Goal: Learn about a topic

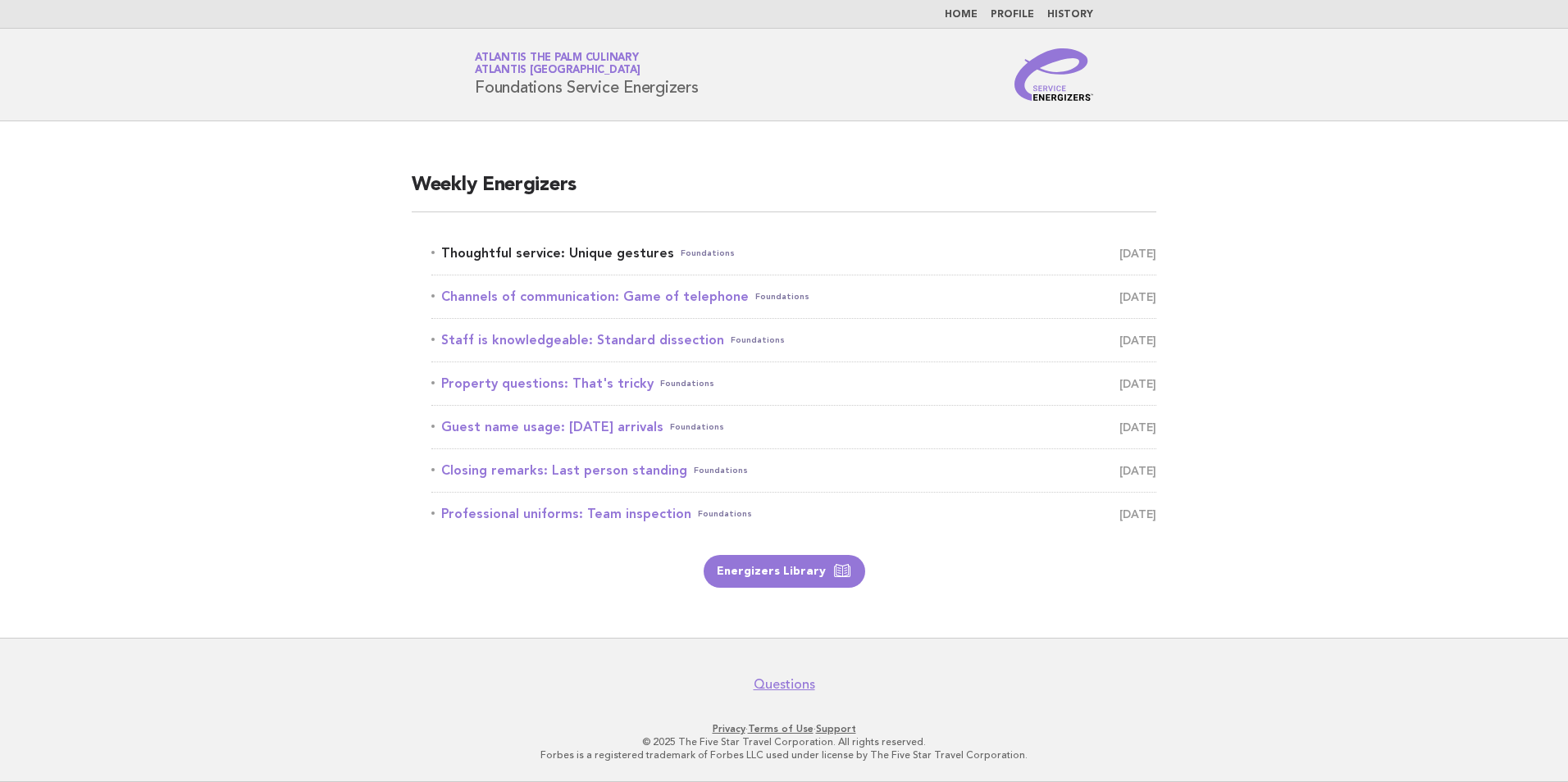
click at [788, 260] on link "Thoughtful service: Unique gestures Foundations August 28" at bounding box center [794, 254] width 725 height 23
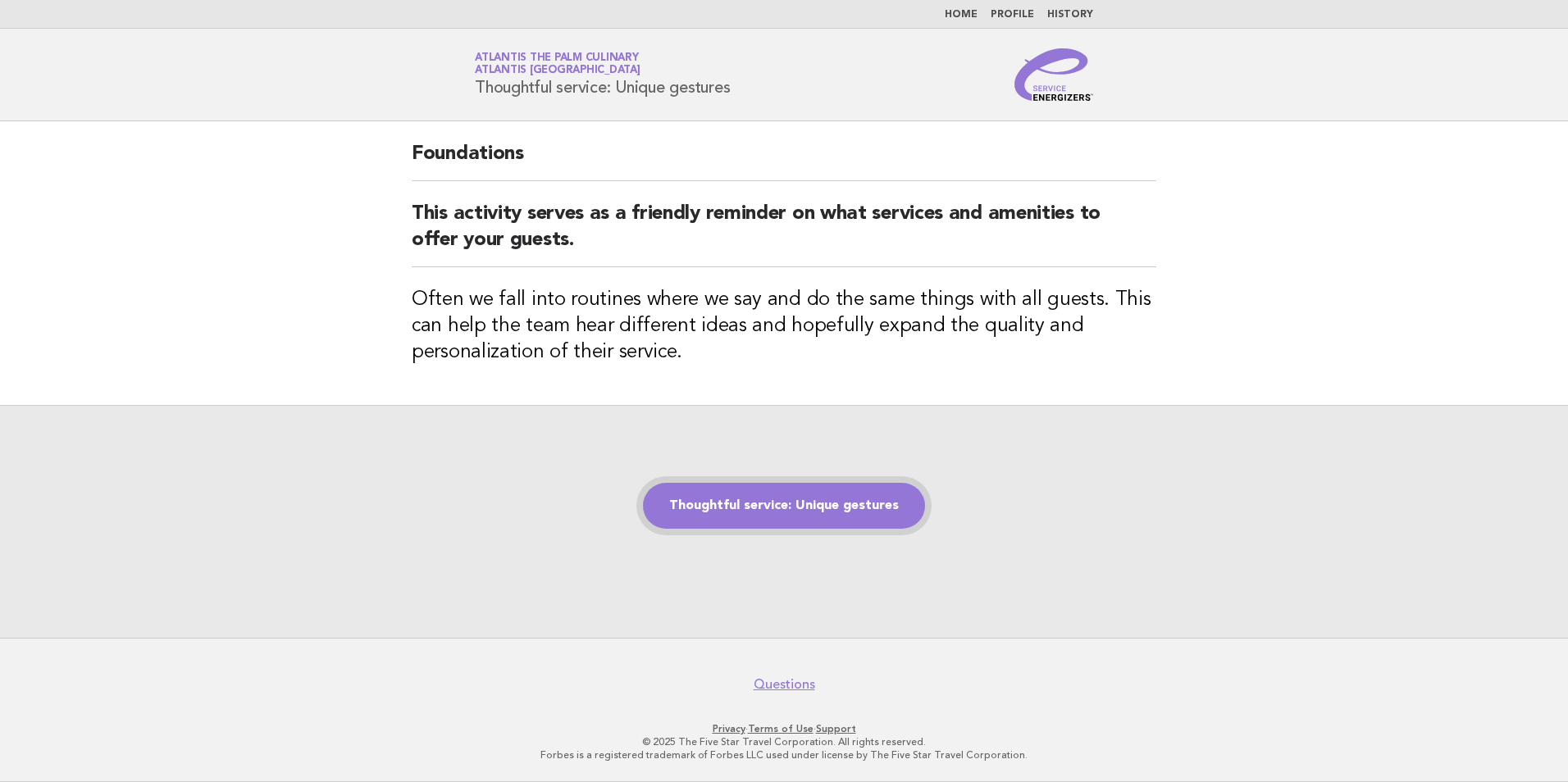
click at [755, 509] on link "Thoughtful service: Unique gestures" at bounding box center [784, 506] width 282 height 46
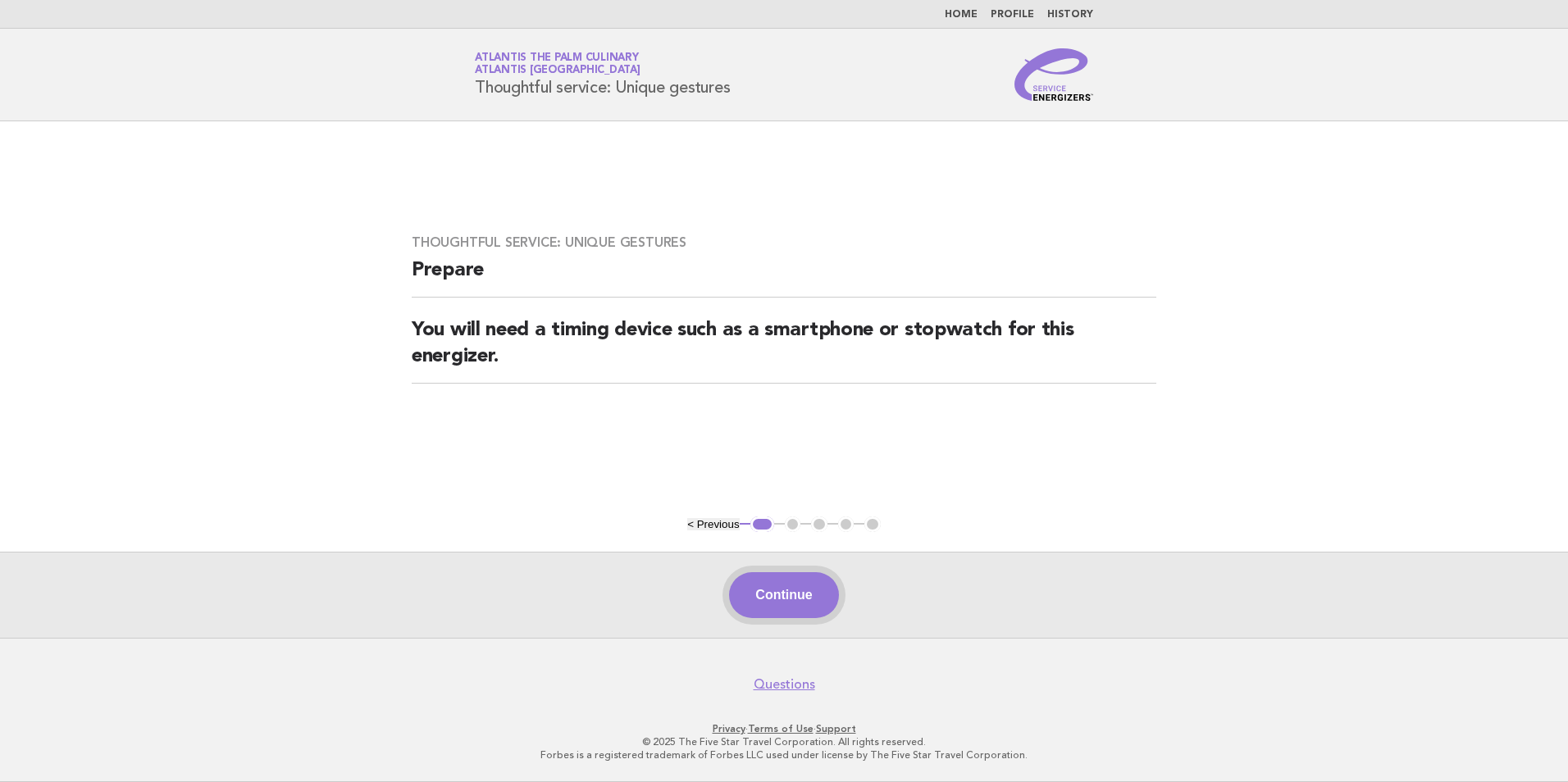
click at [788, 601] on button "Continue" at bounding box center [784, 595] width 109 height 46
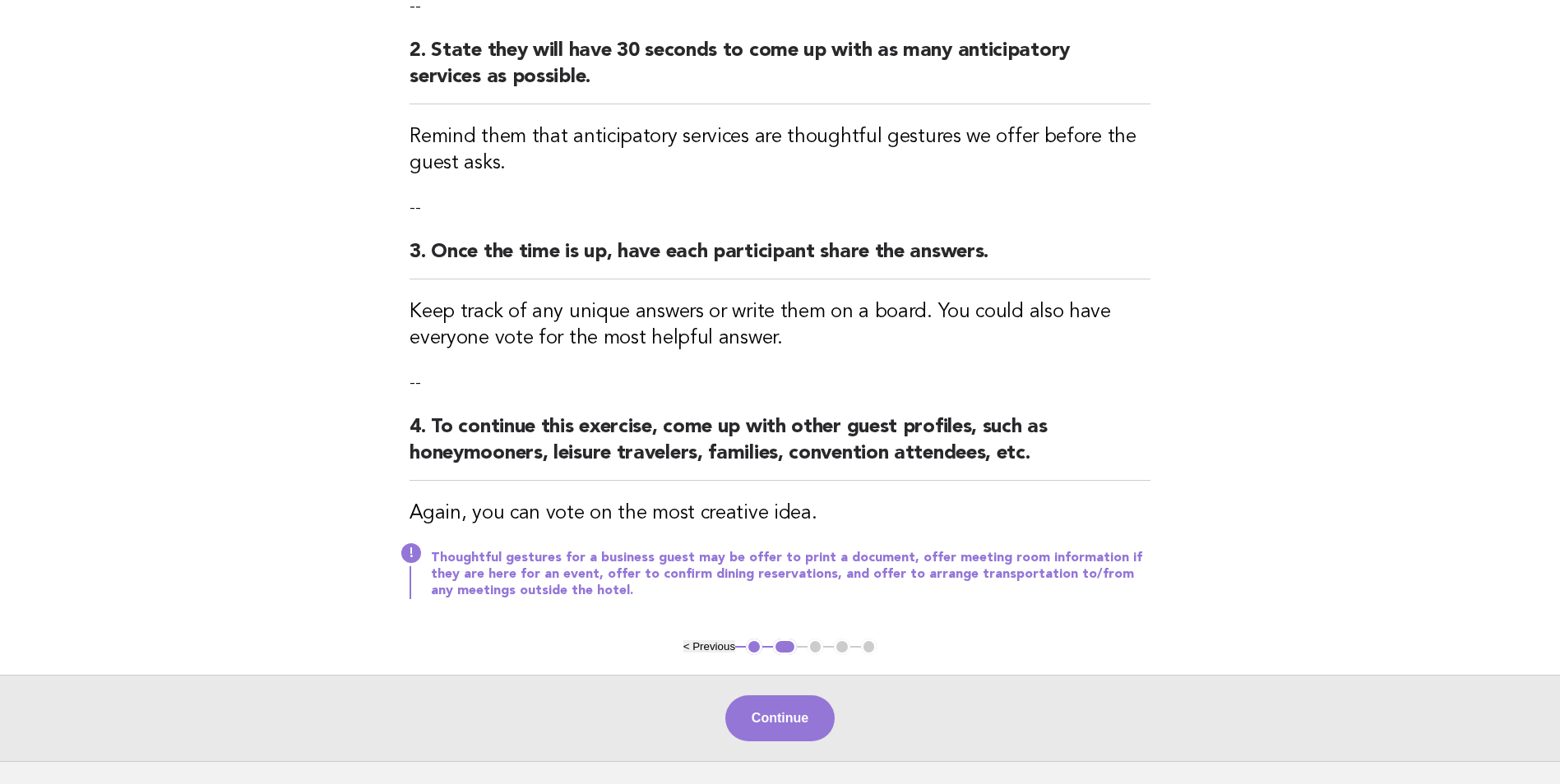
scroll to position [411, 0]
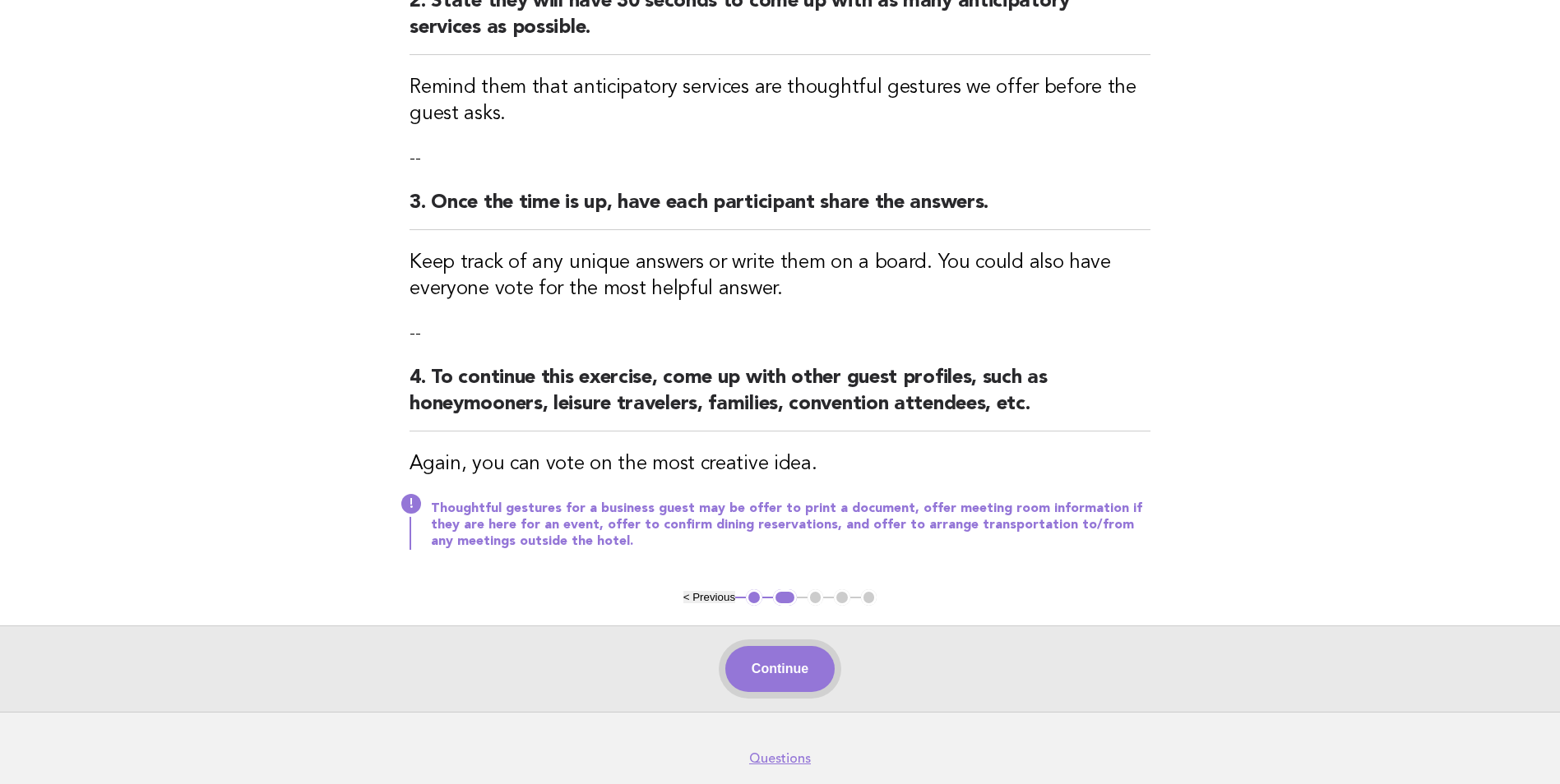
click at [755, 670] on button "Continue" at bounding box center [780, 669] width 109 height 46
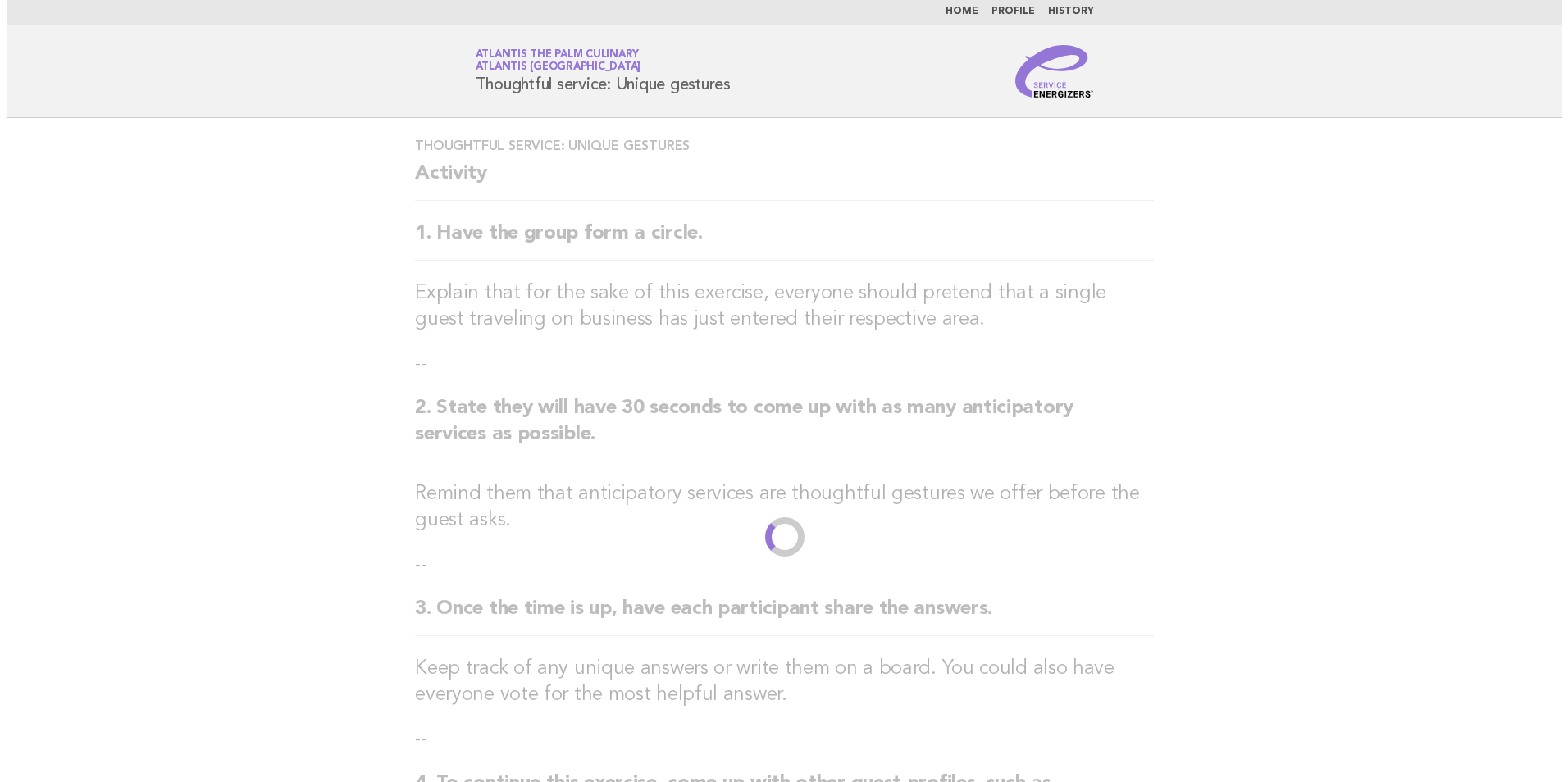
scroll to position [0, 0]
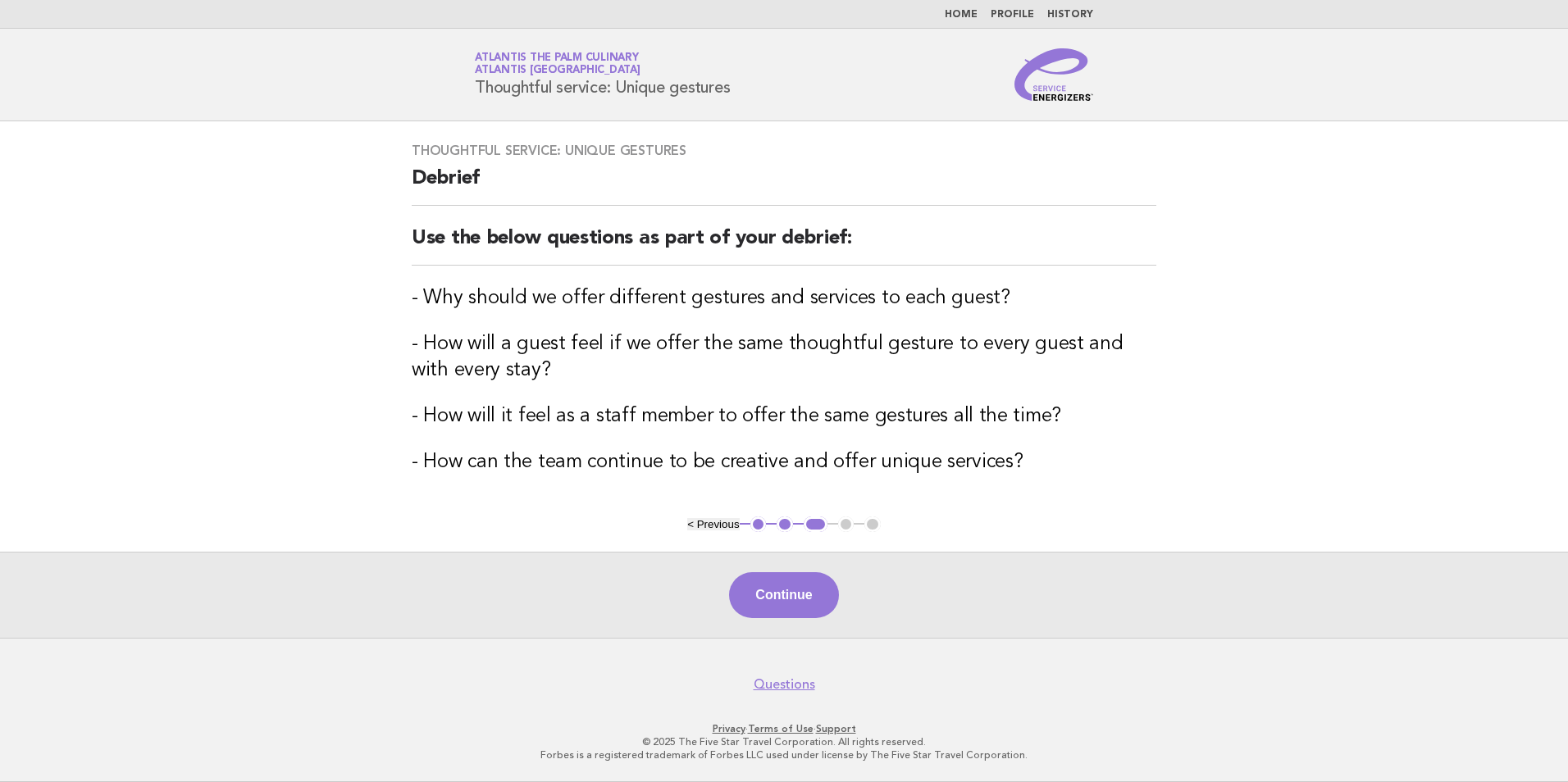
click at [777, 609] on button "Continue" at bounding box center [784, 595] width 109 height 46
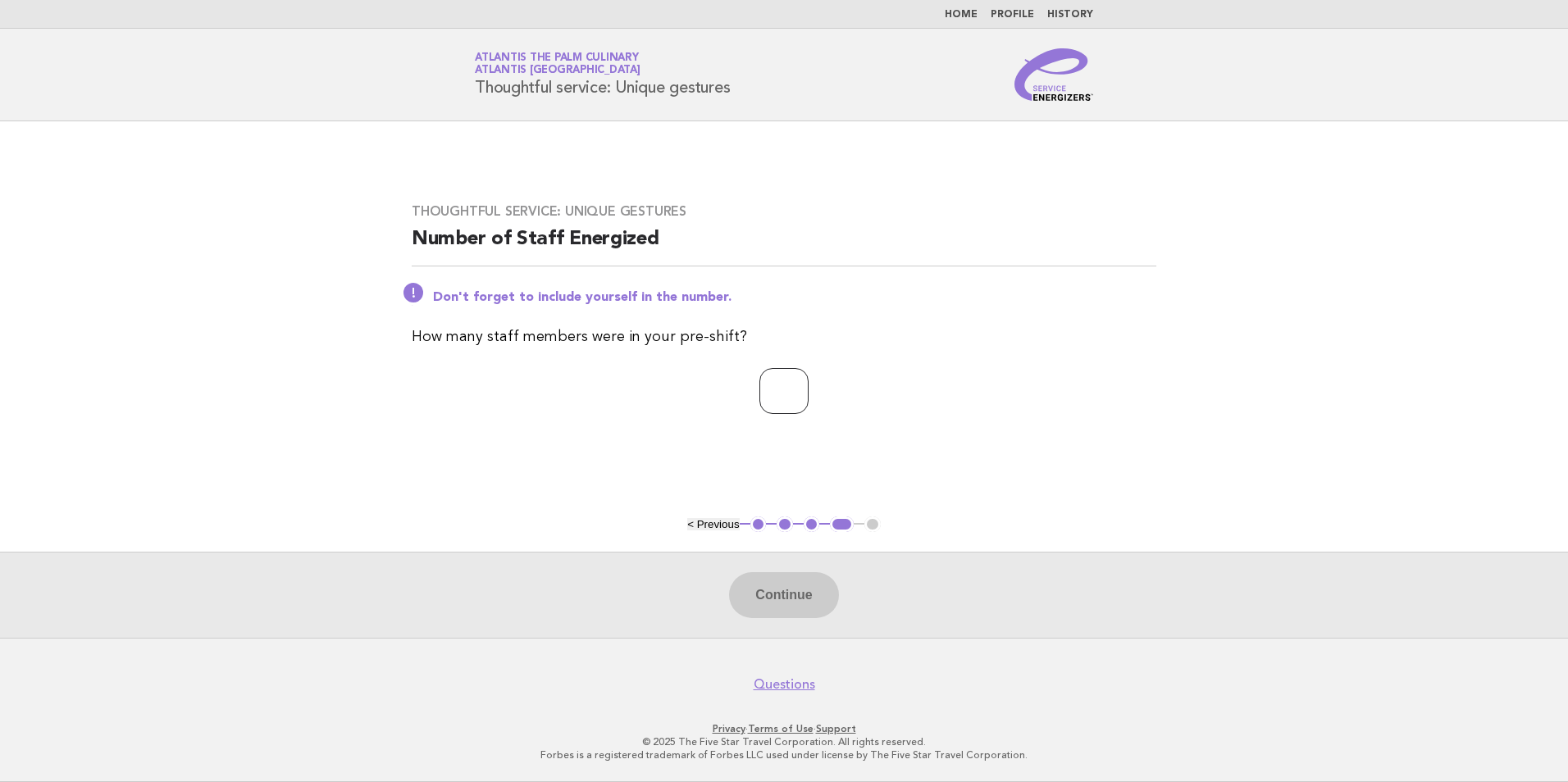
click at [773, 401] on input "number" at bounding box center [784, 391] width 50 height 46
type input "**"
click at [776, 592] on button "Continue" at bounding box center [784, 595] width 109 height 46
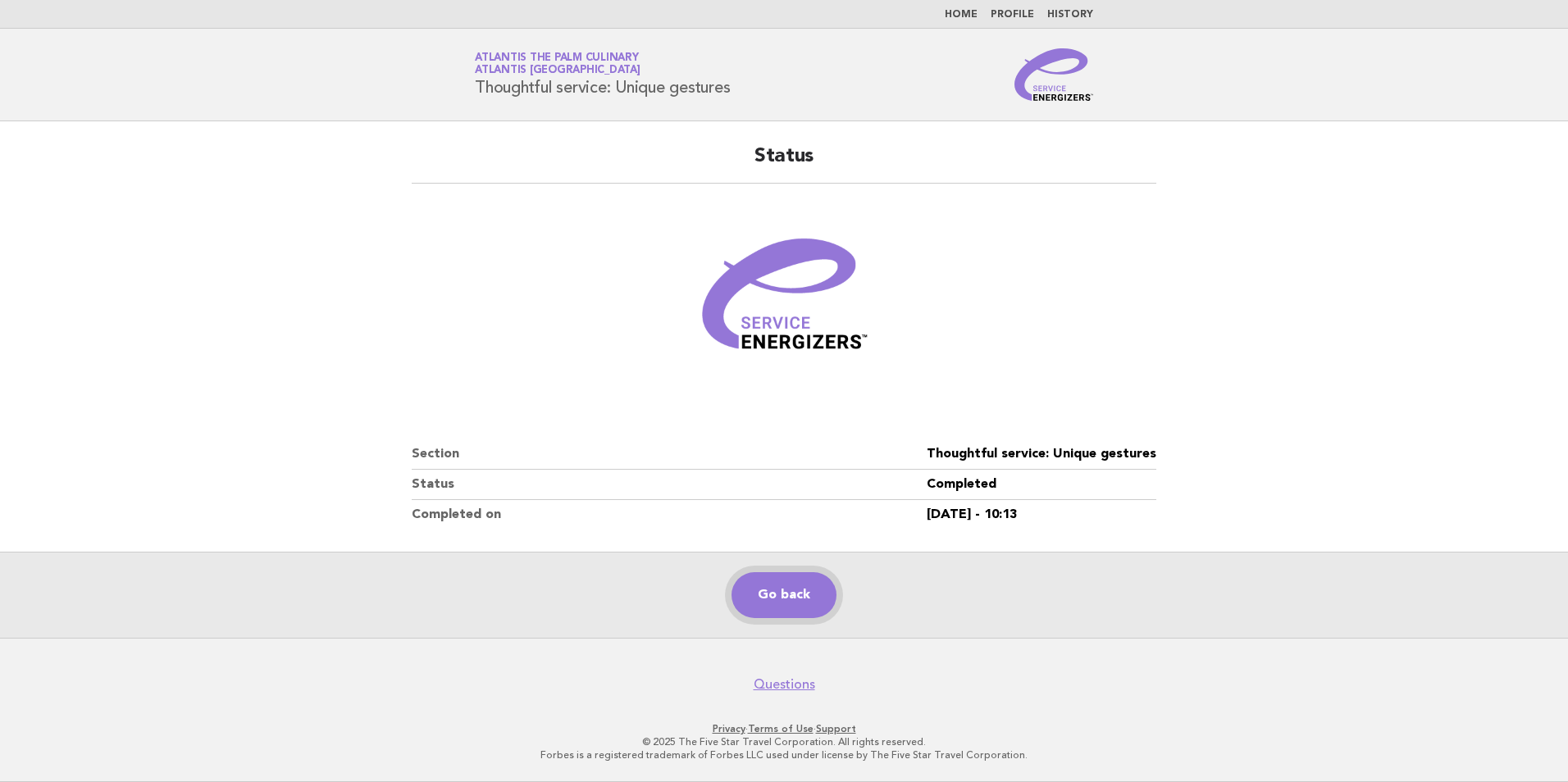
click at [795, 593] on link "Go back" at bounding box center [784, 595] width 105 height 46
